Goal: Navigation & Orientation: Find specific page/section

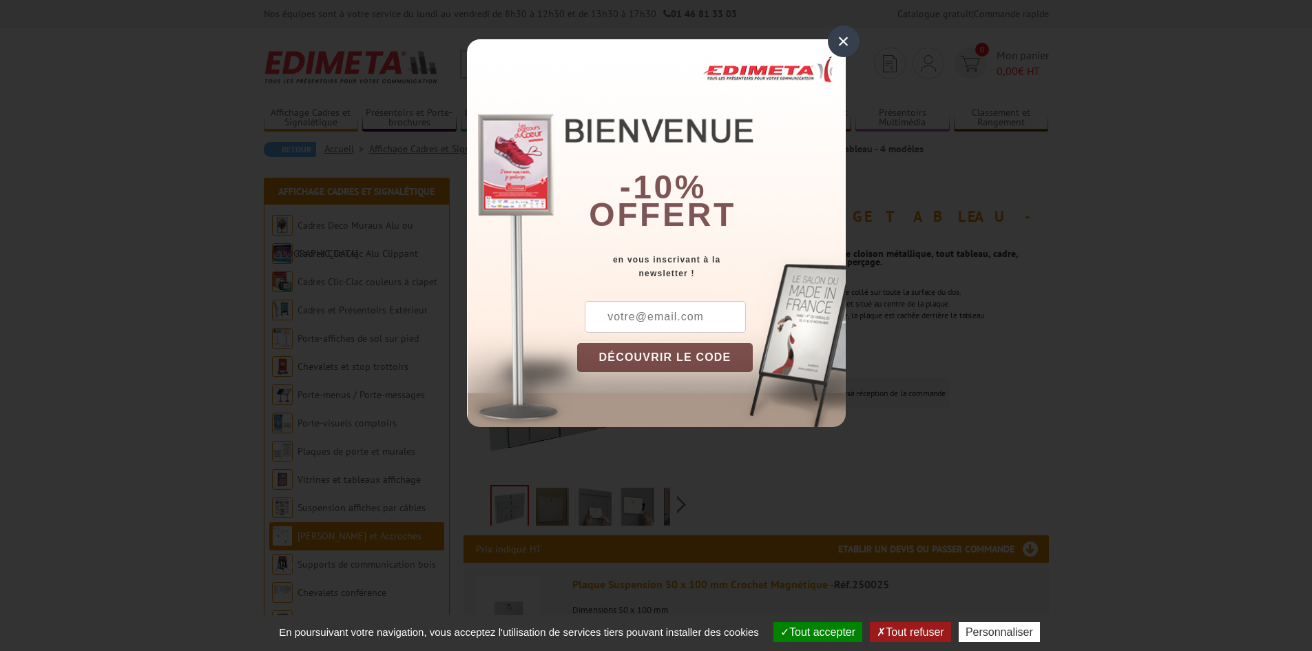
click at [847, 42] on div "×" at bounding box center [844, 41] width 32 height 32
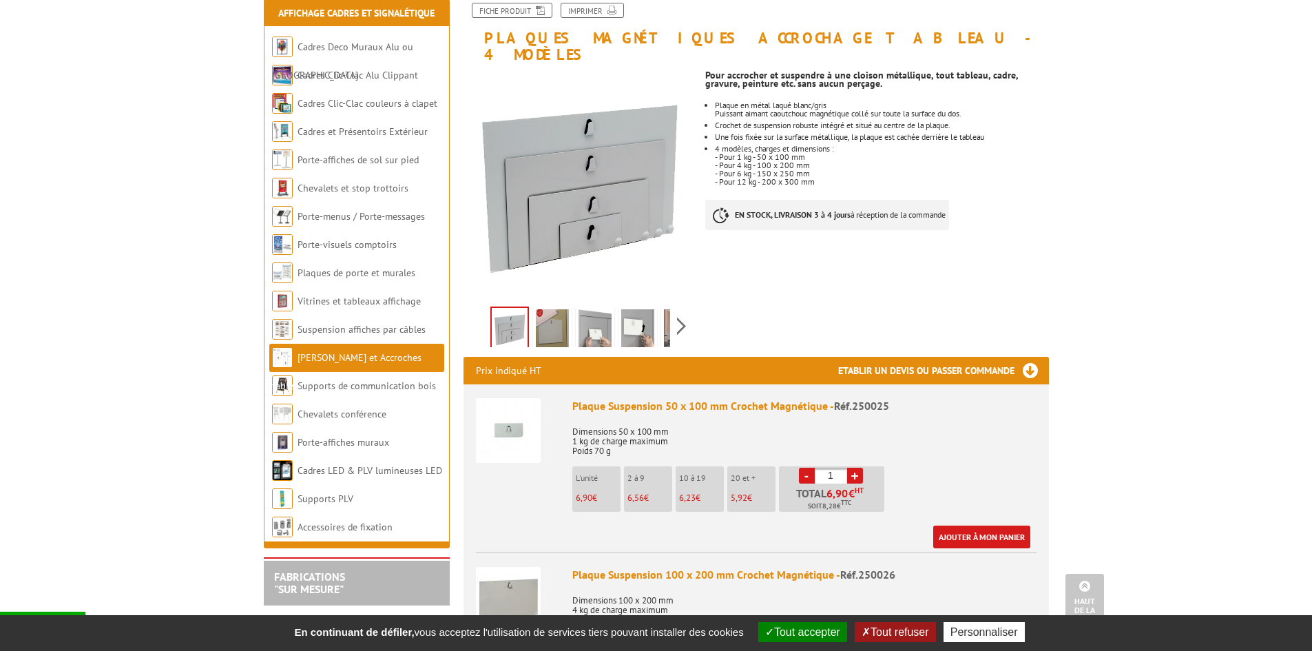
scroll to position [69, 0]
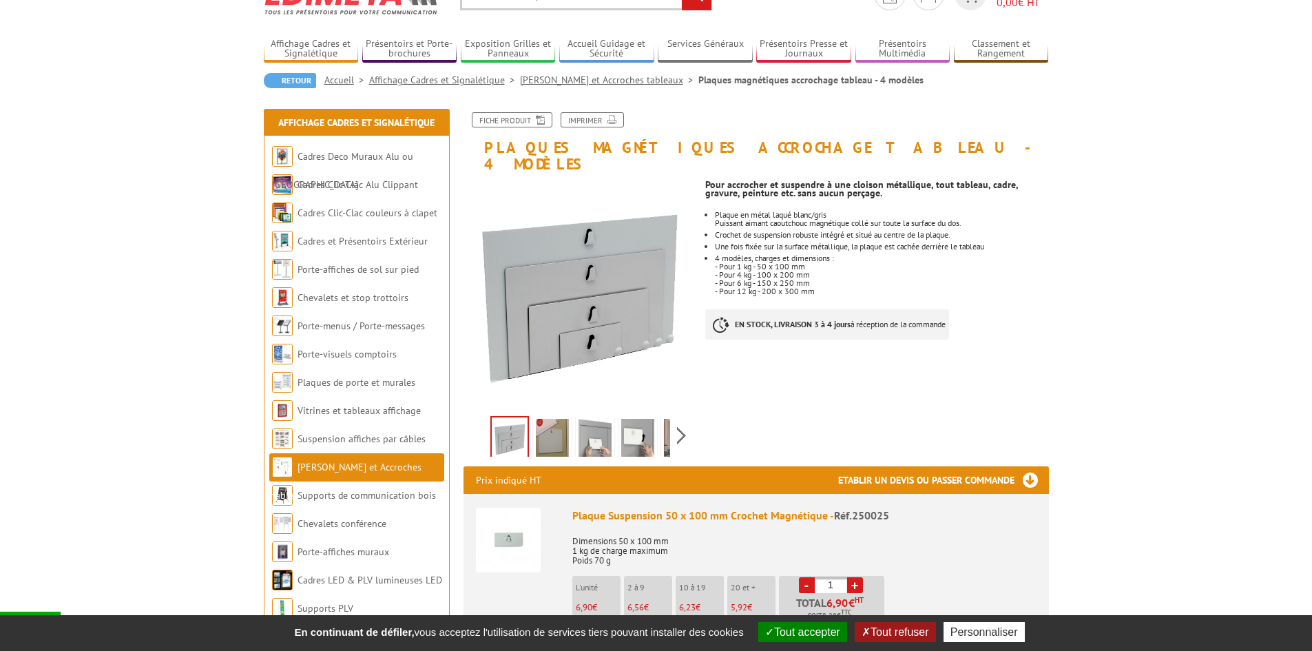
click at [611, 82] on link "[PERSON_NAME] et Accroches tableaux" at bounding box center [609, 80] width 178 height 12
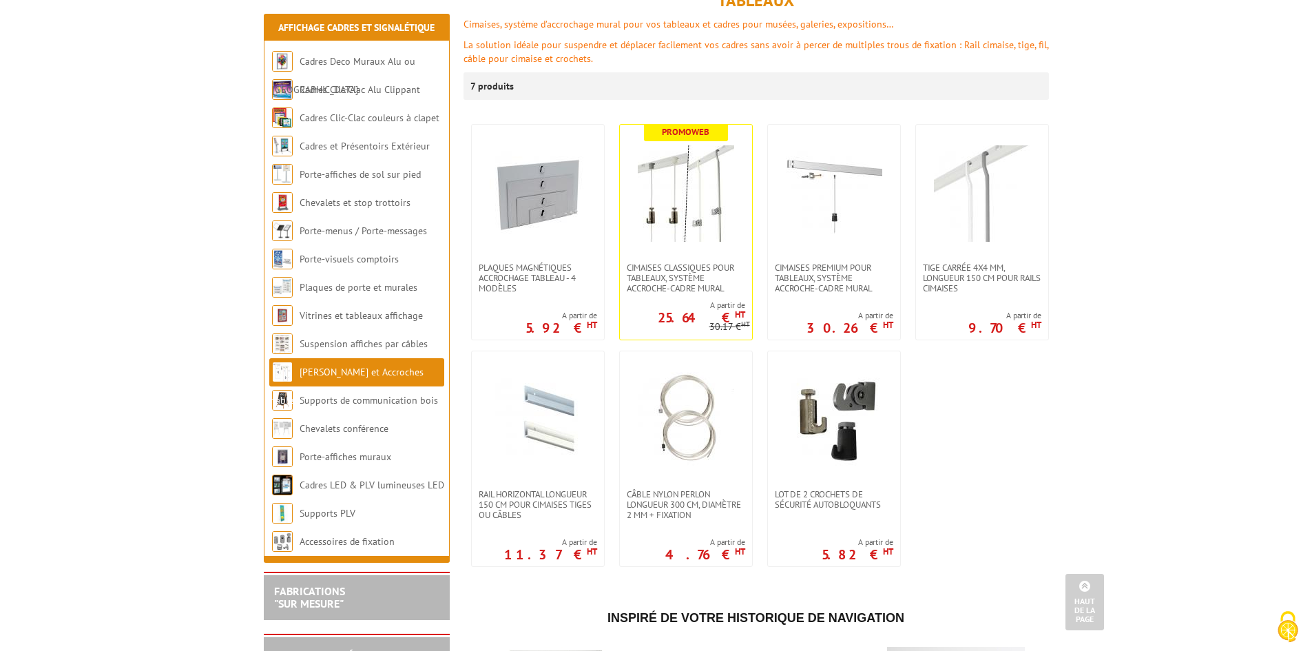
scroll to position [207, 0]
click at [366, 339] on link "Suspension affiches par câbles" at bounding box center [364, 343] width 129 height 12
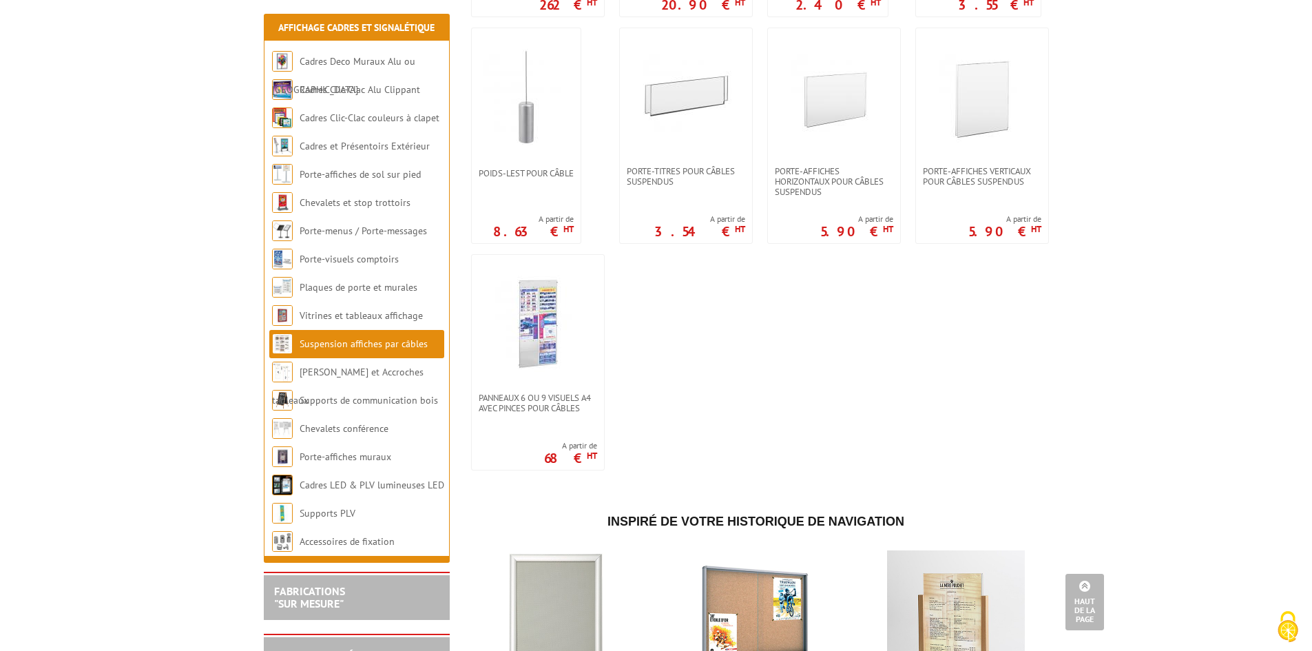
scroll to position [1239, 0]
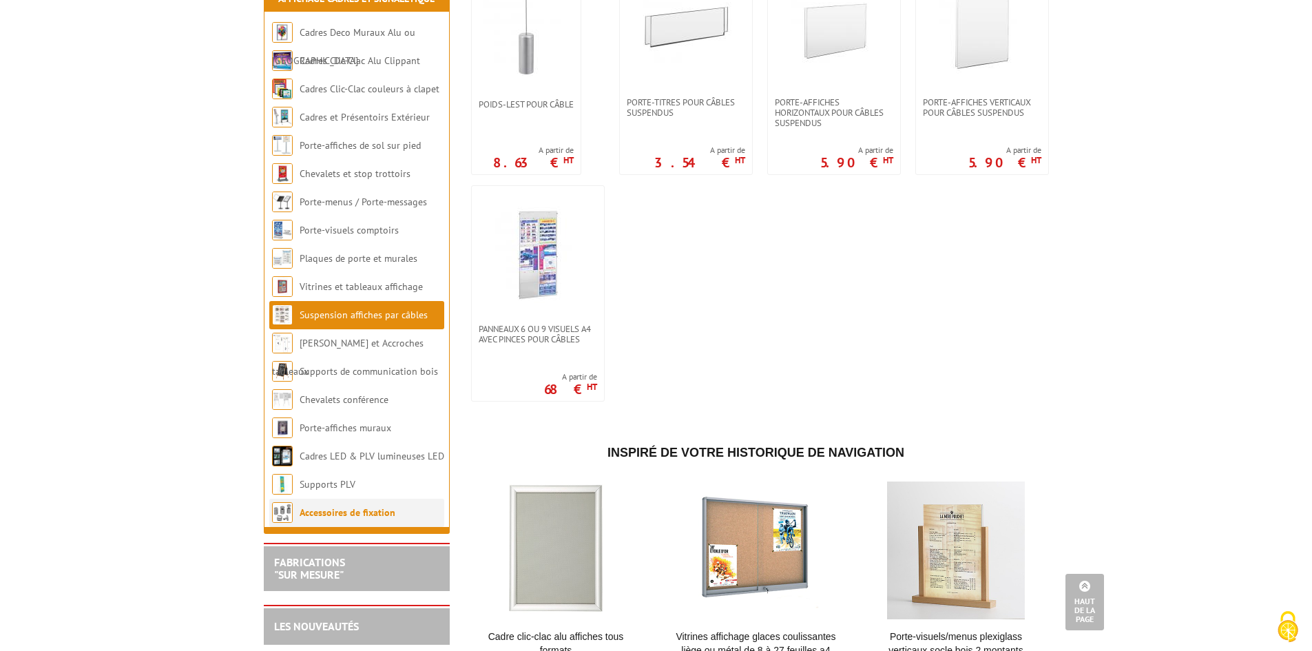
click at [370, 514] on li "Accessoires de fixation" at bounding box center [356, 512] width 175 height 28
click at [371, 518] on link "Accessoires de fixation" at bounding box center [348, 512] width 96 height 12
